Goal: Find specific page/section

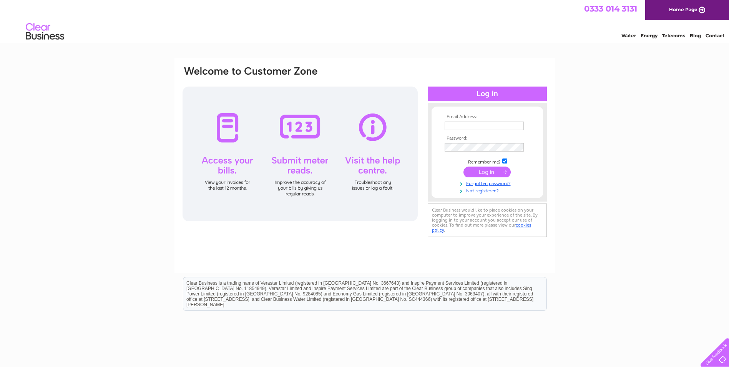
type input "lynne@ajallan.com"
click at [484, 171] on input "submit" at bounding box center [486, 171] width 47 height 11
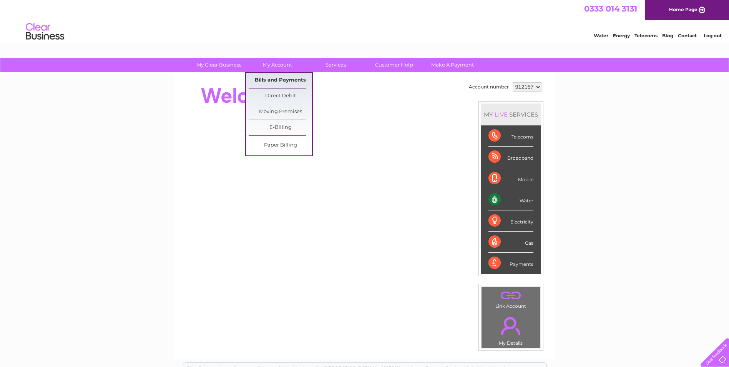
click at [280, 77] on link "Bills and Payments" at bounding box center [280, 80] width 63 height 15
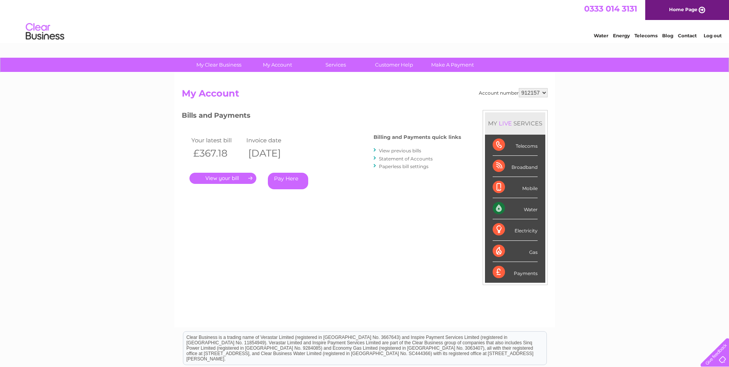
click at [393, 158] on link "Statement of Accounts" at bounding box center [406, 159] width 54 height 6
